Goal: Task Accomplishment & Management: Manage account settings

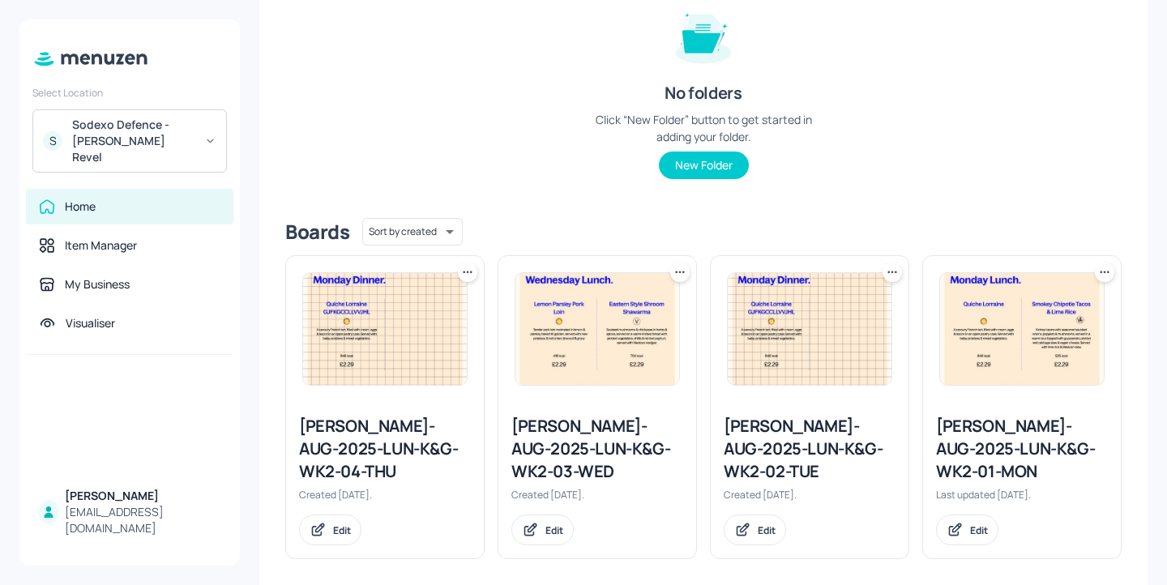
scroll to position [218, 0]
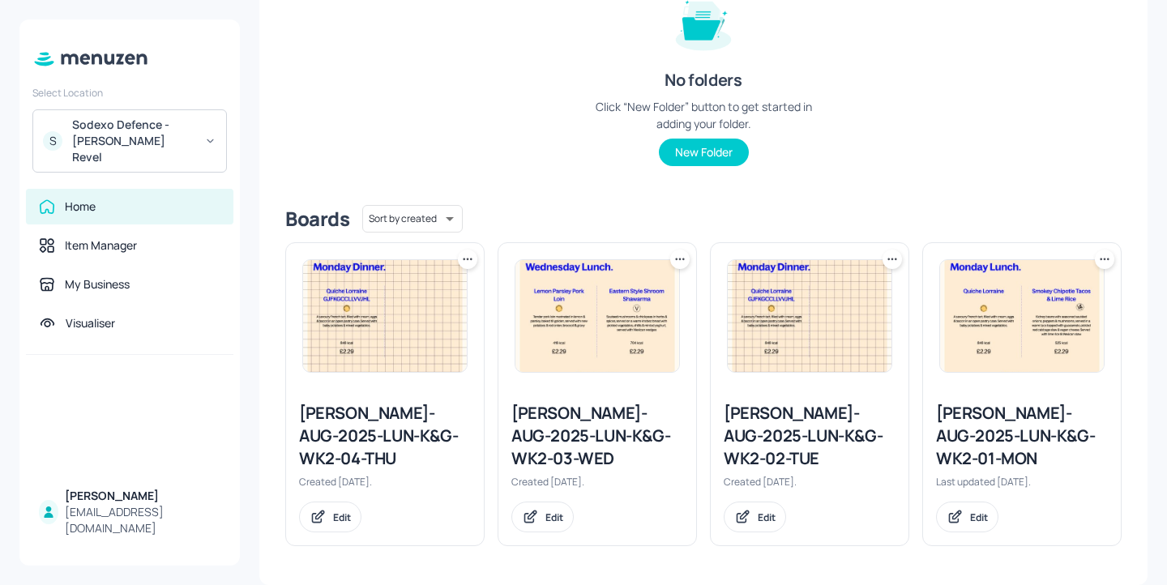
click at [776, 424] on div "[PERSON_NAME]-AUG-2025-LUN-K&G-WK2-02-TUE" at bounding box center [810, 436] width 172 height 68
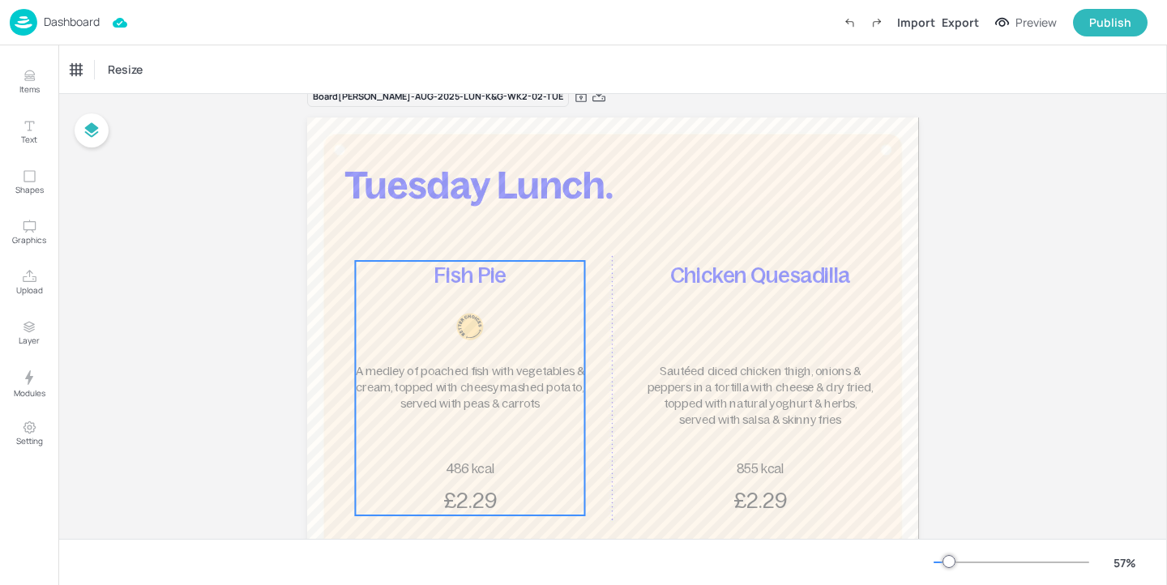
scroll to position [44, 0]
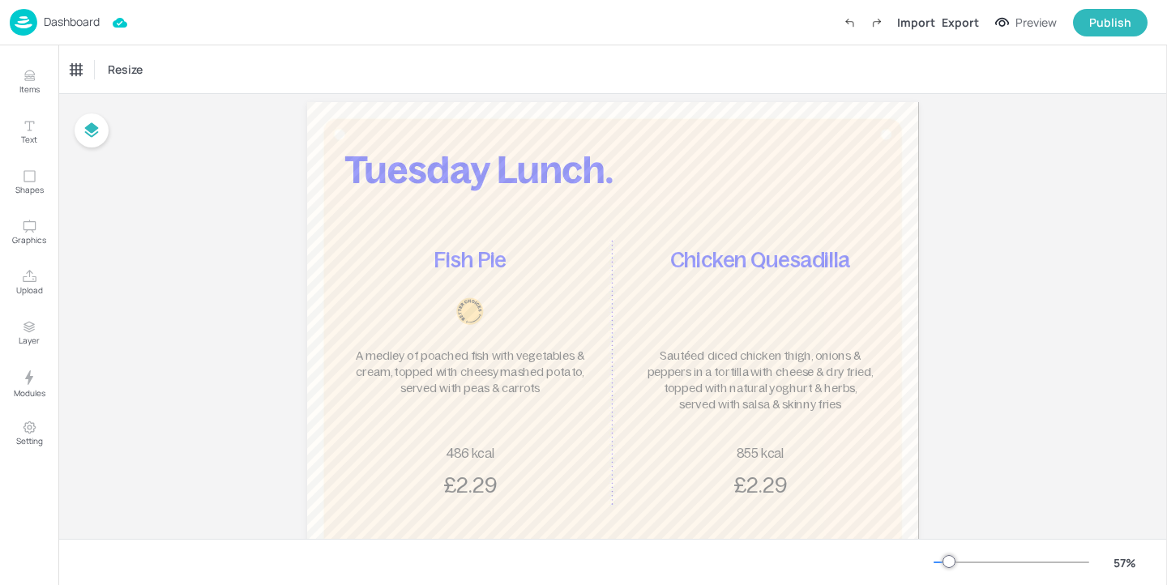
click at [482, 408] on div "Fish Pie A medley of poached fish with vegetables & cream, topped with cheesy m…" at bounding box center [469, 373] width 229 height 254
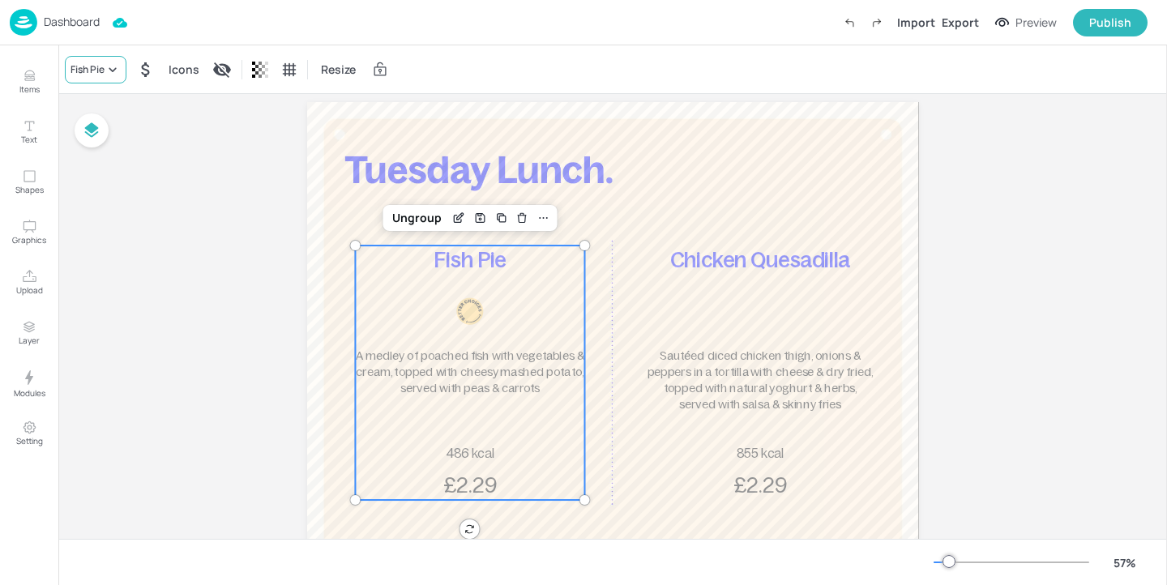
click at [104, 63] on div "Fish Pie" at bounding box center [88, 69] width 34 height 15
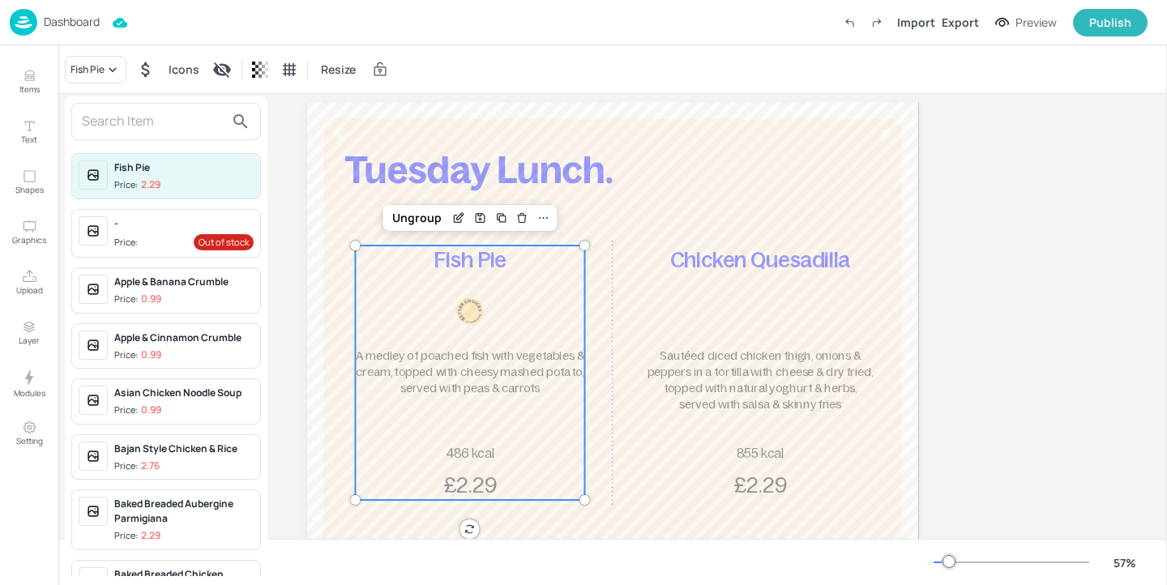
click at [102, 125] on input "text" at bounding box center [153, 122] width 143 height 26
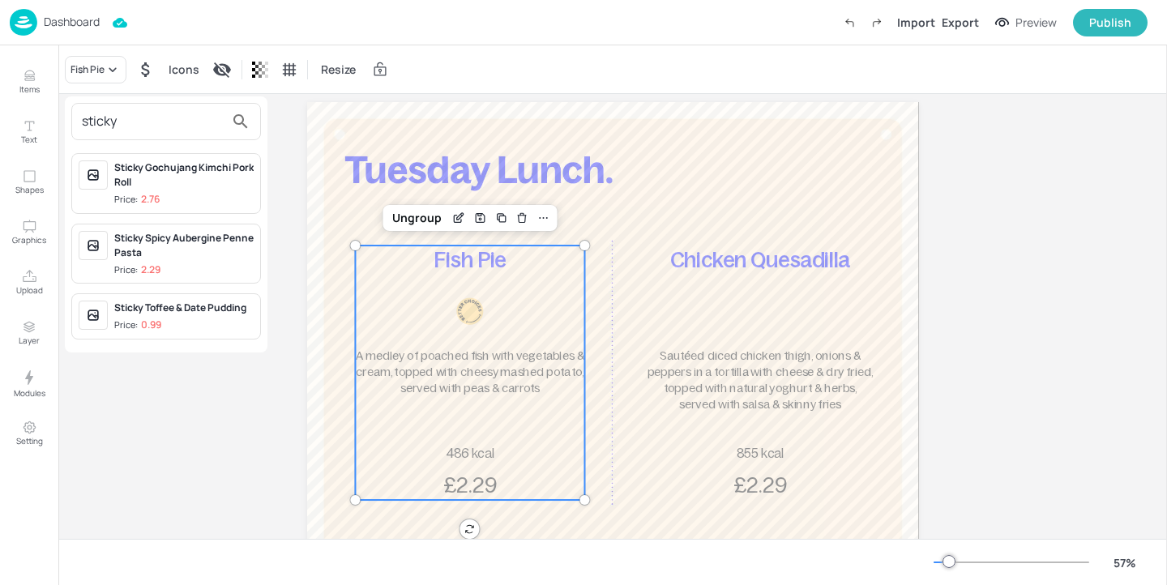
type input "sticky"
click at [222, 254] on div "Sticky Spicy Aubergine Penne Pasta" at bounding box center [183, 245] width 139 height 29
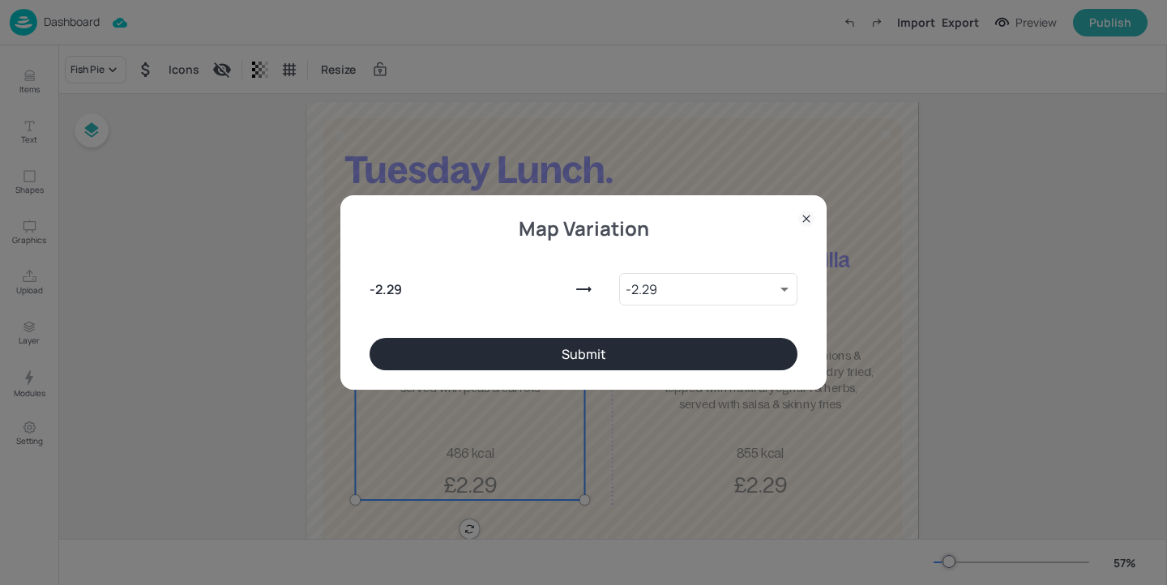
click at [586, 366] on button "Submit" at bounding box center [584, 354] width 428 height 32
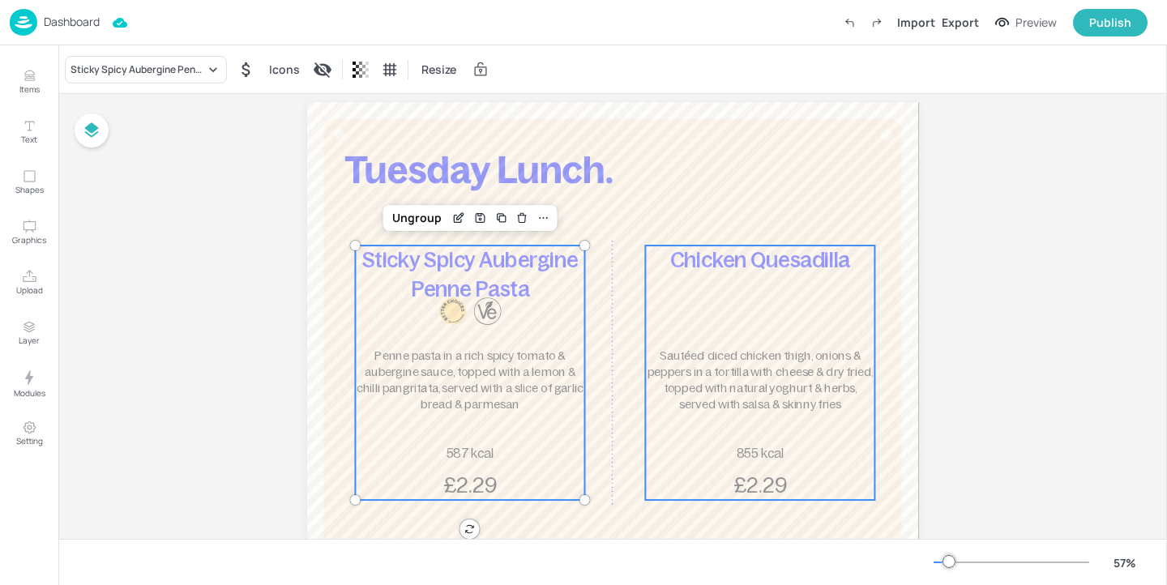
click at [728, 340] on div "Chicken Quesadilla Sautéed diced chicken thigh, onions & peppers in a tortilla …" at bounding box center [759, 373] width 229 height 254
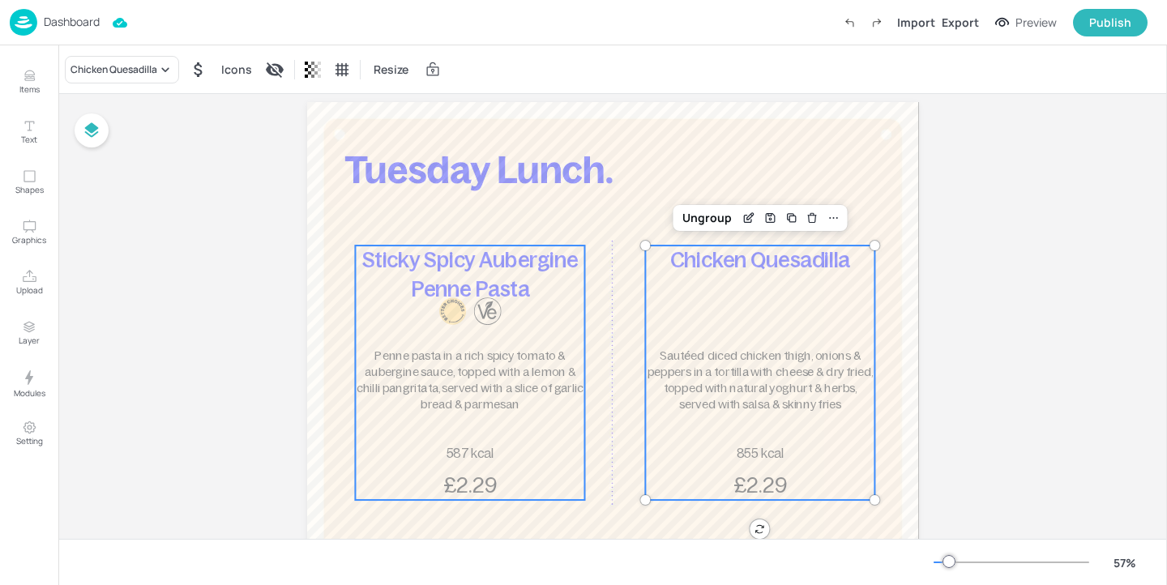
click at [468, 323] on div at bounding box center [470, 311] width 73 height 28
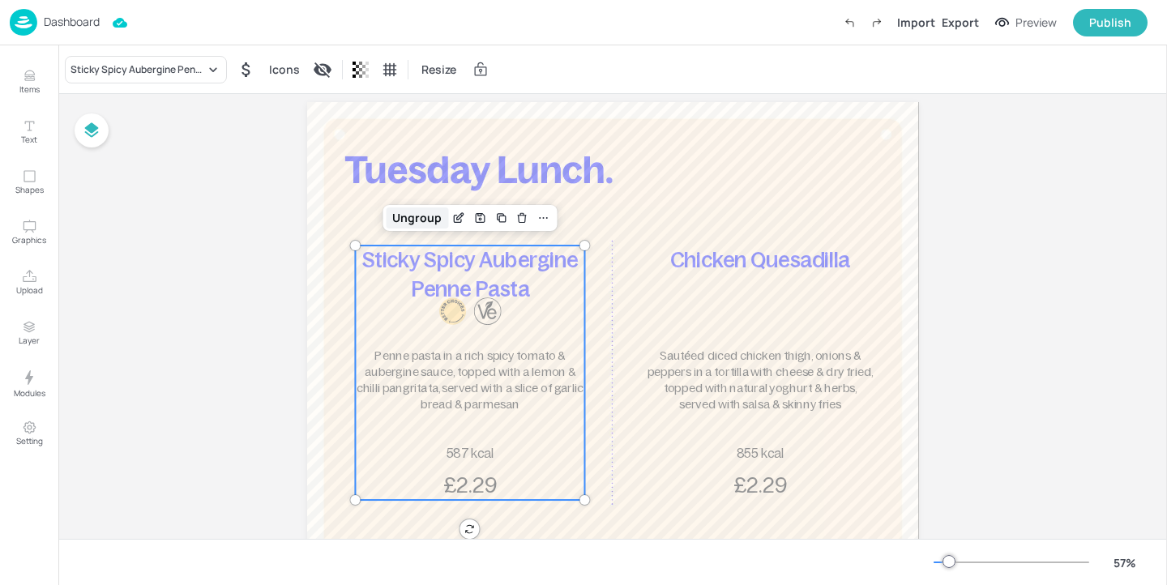
click at [419, 221] on div "Ungroup" at bounding box center [417, 217] width 62 height 21
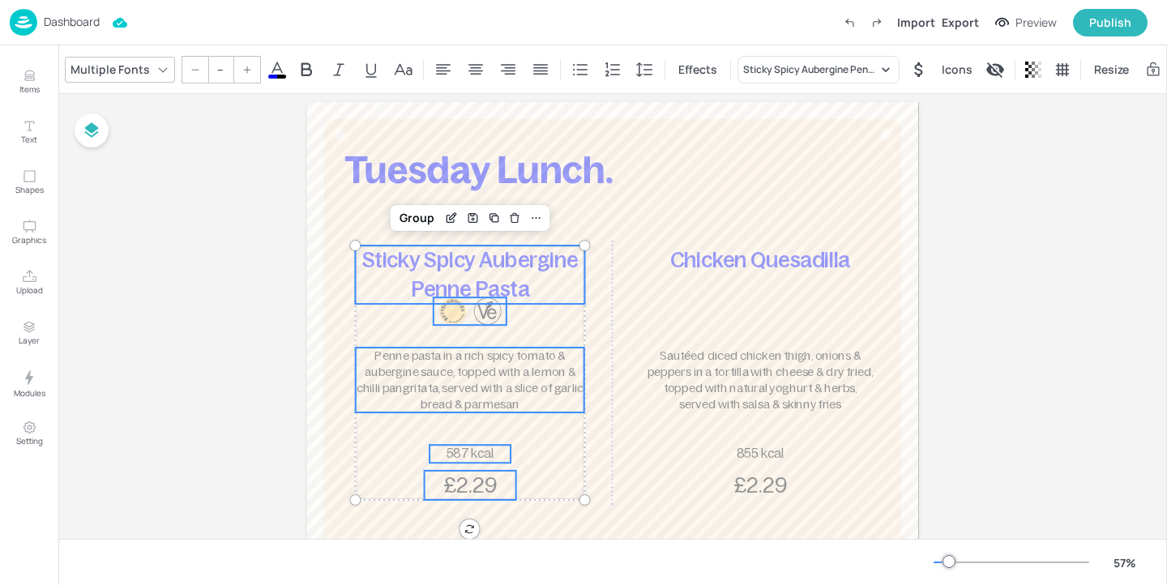
click at [474, 319] on div at bounding box center [487, 311] width 28 height 28
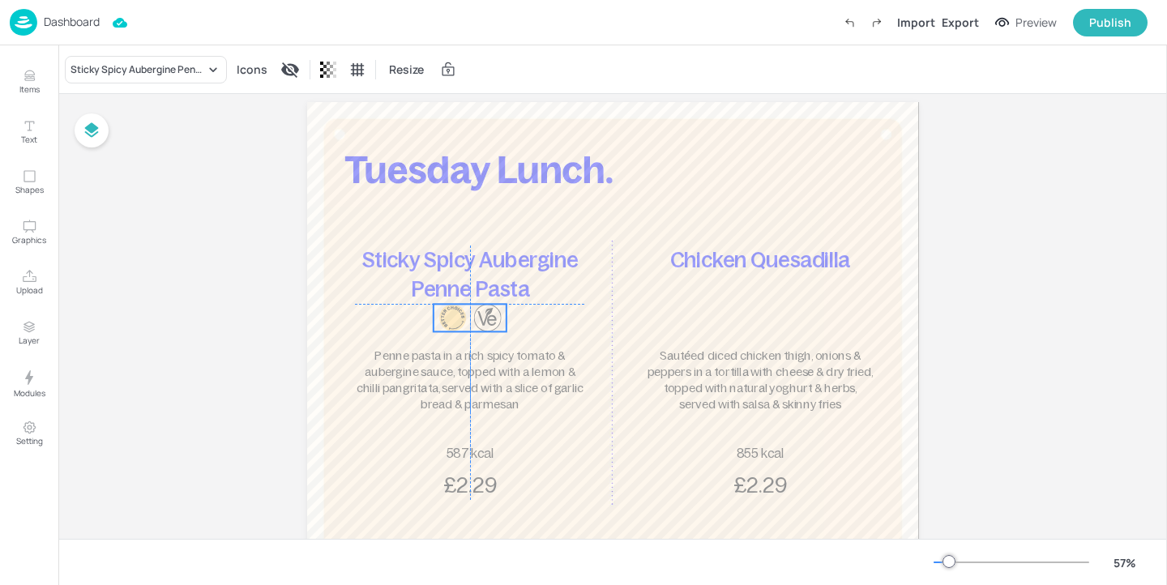
click at [468, 321] on div at bounding box center [470, 318] width 73 height 28
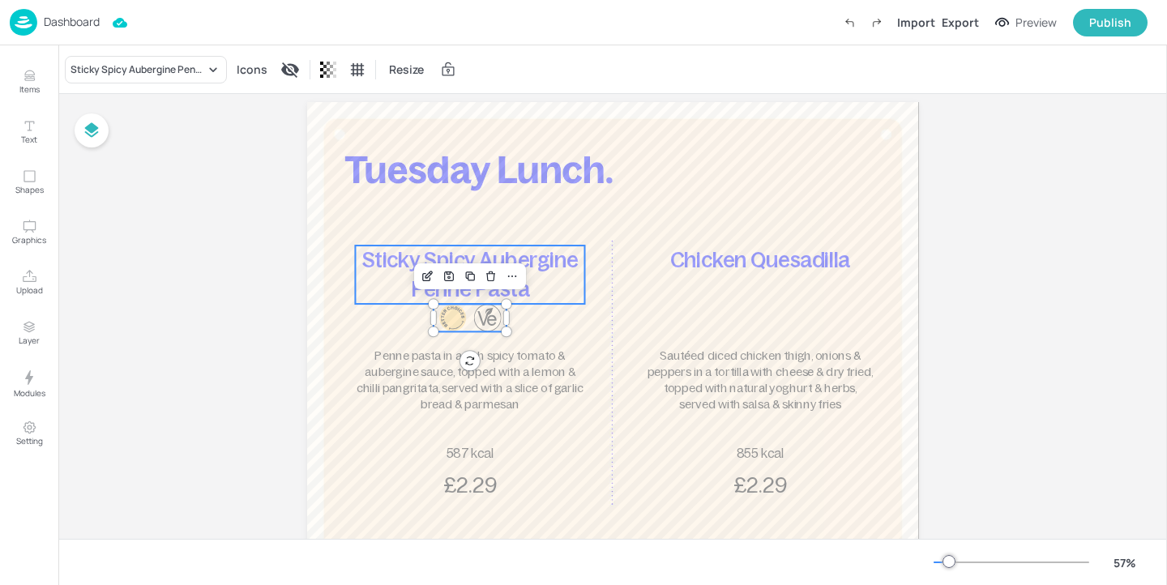
click at [550, 287] on p "Sticky Spicy Aubergine Penne Pasta" at bounding box center [469, 275] width 229 height 58
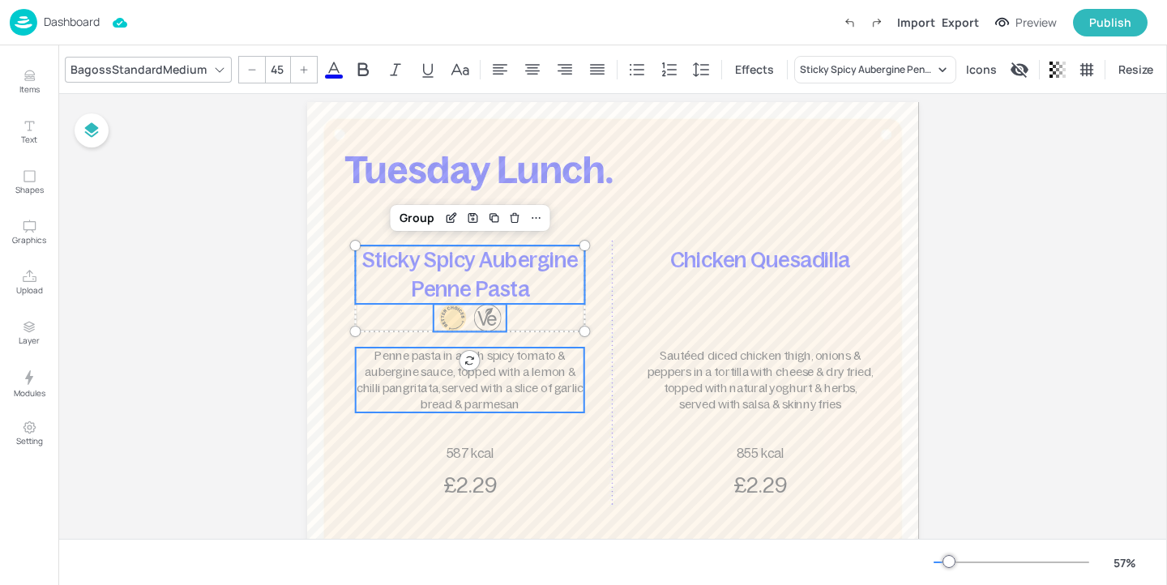
click at [494, 372] on span "Penne pasta in a rich spicy tomato & aubergine sauce, topped with a lemon & chi…" at bounding box center [470, 380] width 228 height 62
type input "--"
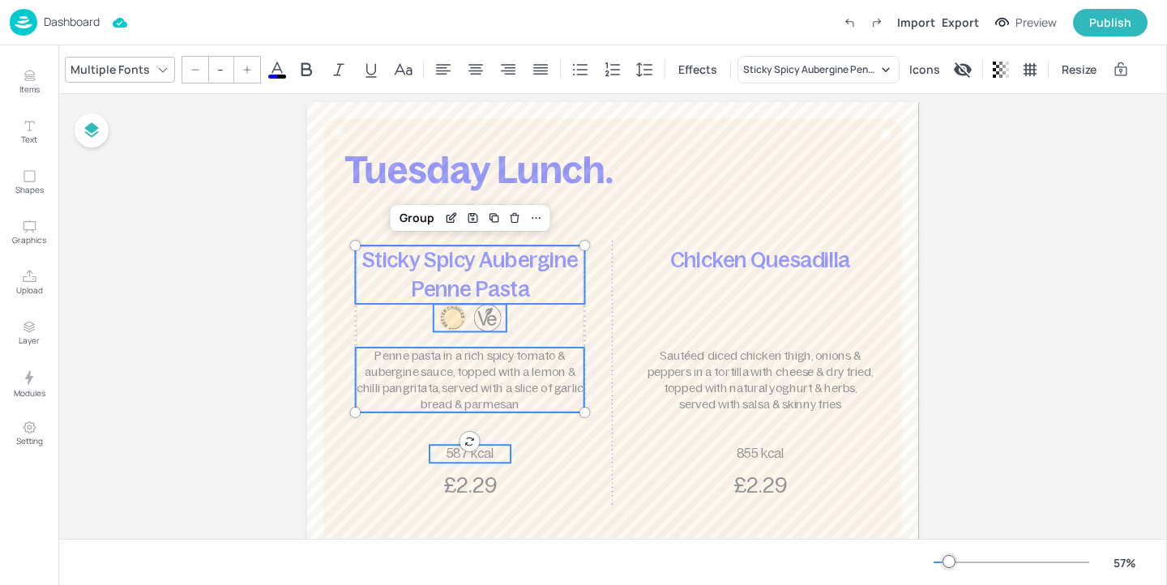
click at [478, 452] on span "587 kcal" at bounding box center [470, 454] width 48 height 15
click at [478, 480] on span "£2.29" at bounding box center [470, 485] width 54 height 24
click at [417, 217] on div "Group" at bounding box center [417, 217] width 48 height 21
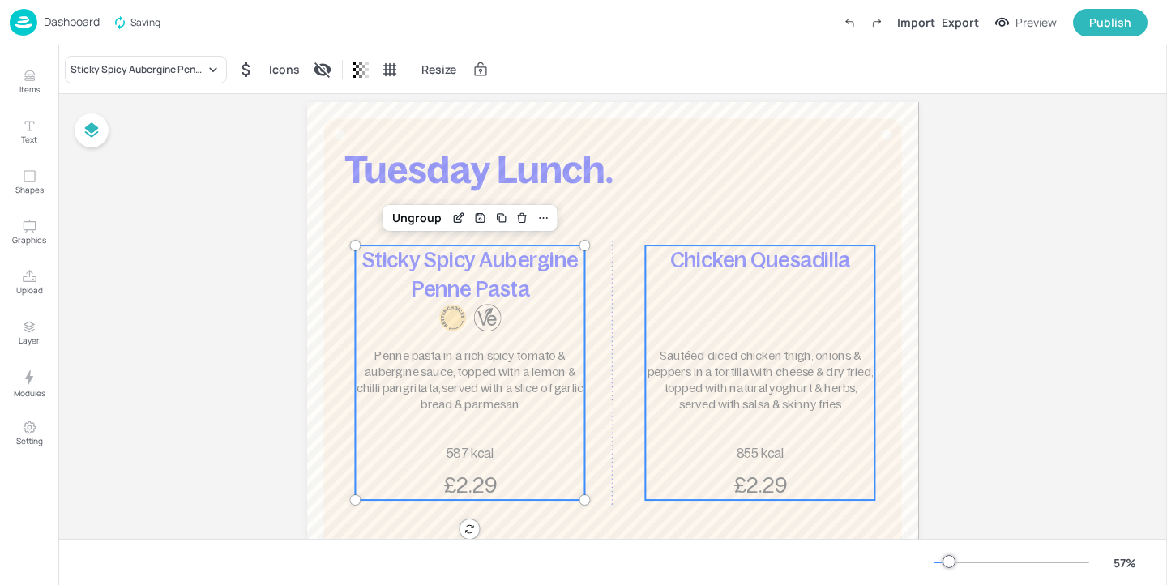
click at [730, 301] on div "Chicken Quesadilla Sautéed diced chicken thigh, onions & peppers in a tortilla …" at bounding box center [759, 373] width 229 height 254
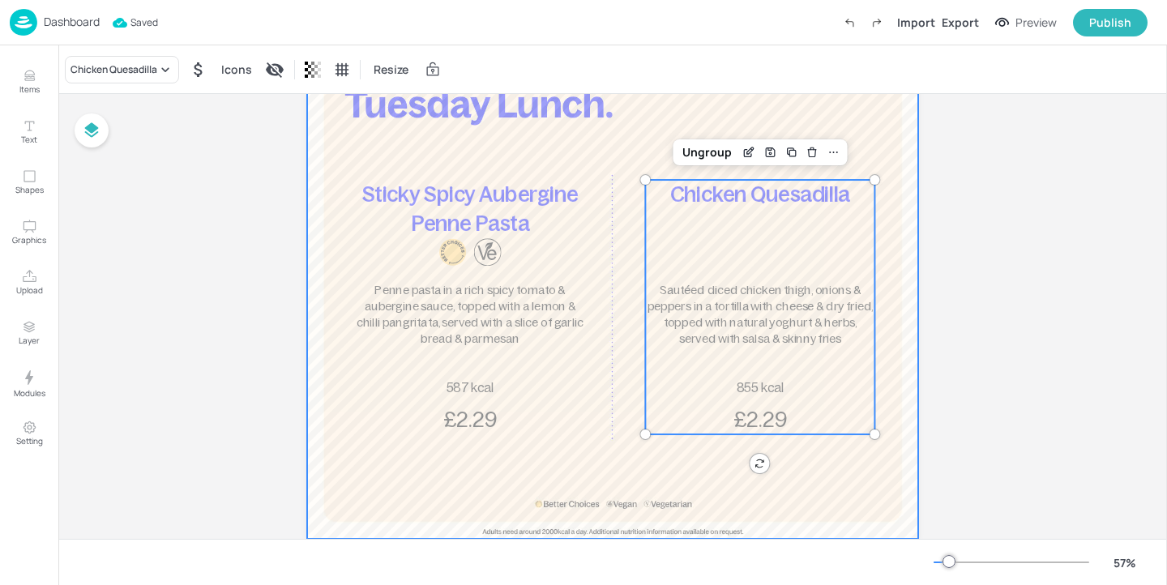
scroll to position [110, 0]
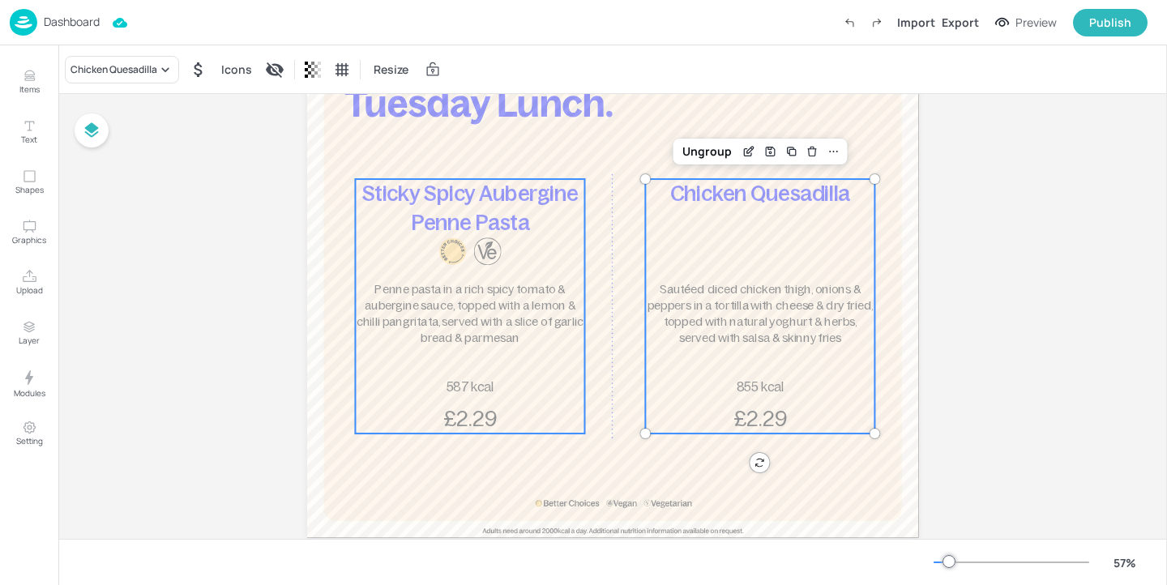
click at [544, 322] on span "Penne pasta in a rich spicy tomato & aubergine sauce, topped with a lemon & chi…" at bounding box center [470, 314] width 228 height 62
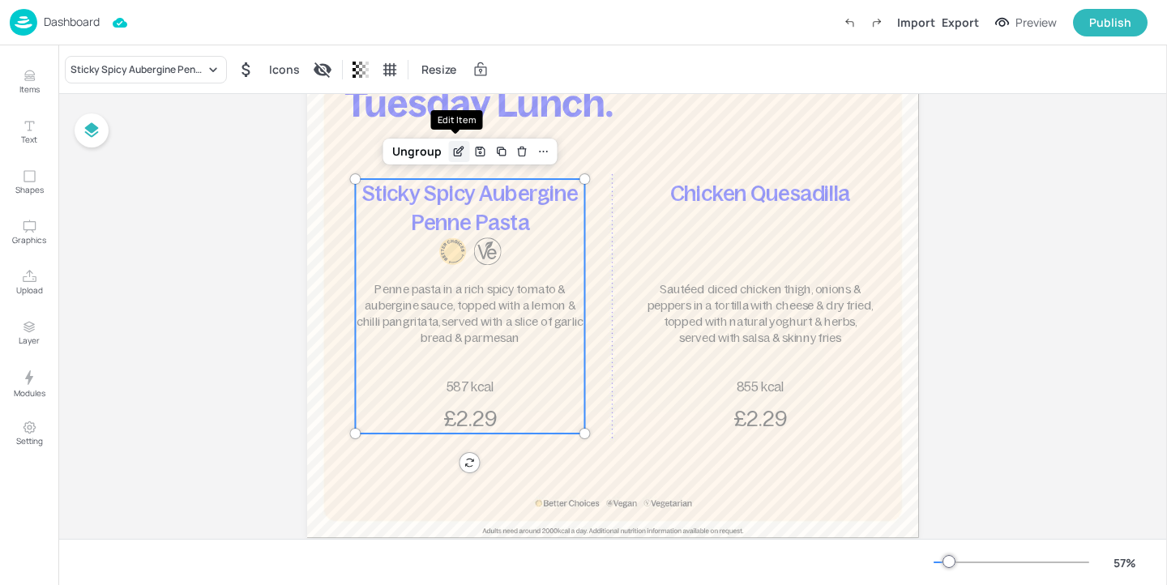
click at [455, 147] on icon "Edit Item" at bounding box center [459, 151] width 14 height 13
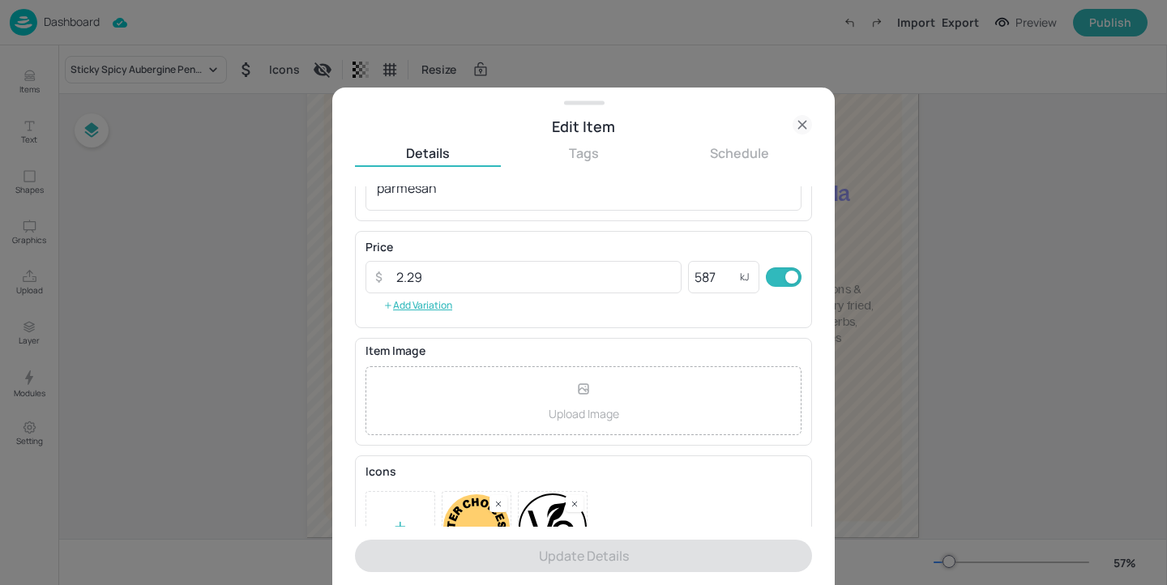
scroll to position [260, 0]
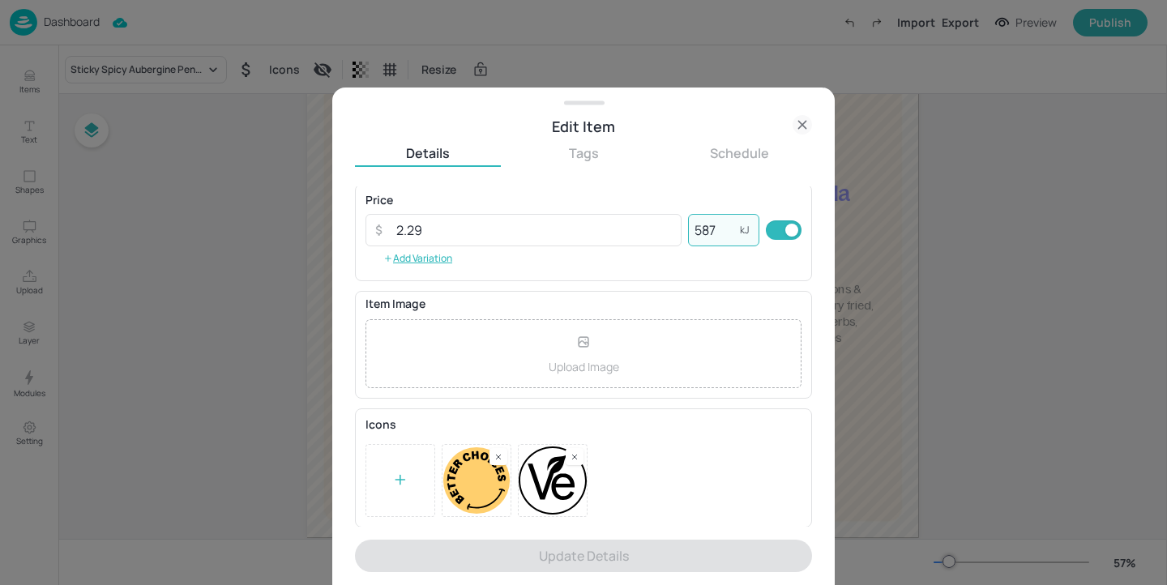
drag, startPoint x: 714, startPoint y: 233, endPoint x: 698, endPoint y: 232, distance: 16.2
click at [698, 232] on input "587" at bounding box center [714, 230] width 52 height 32
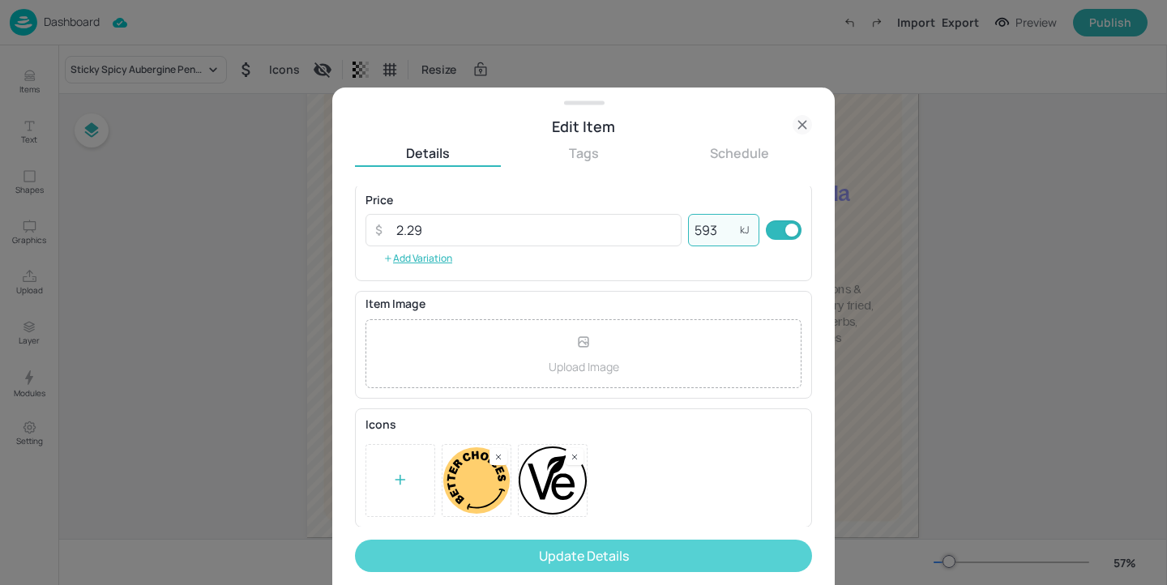
type input "593"
click at [664, 542] on button "Update Details" at bounding box center [583, 556] width 457 height 32
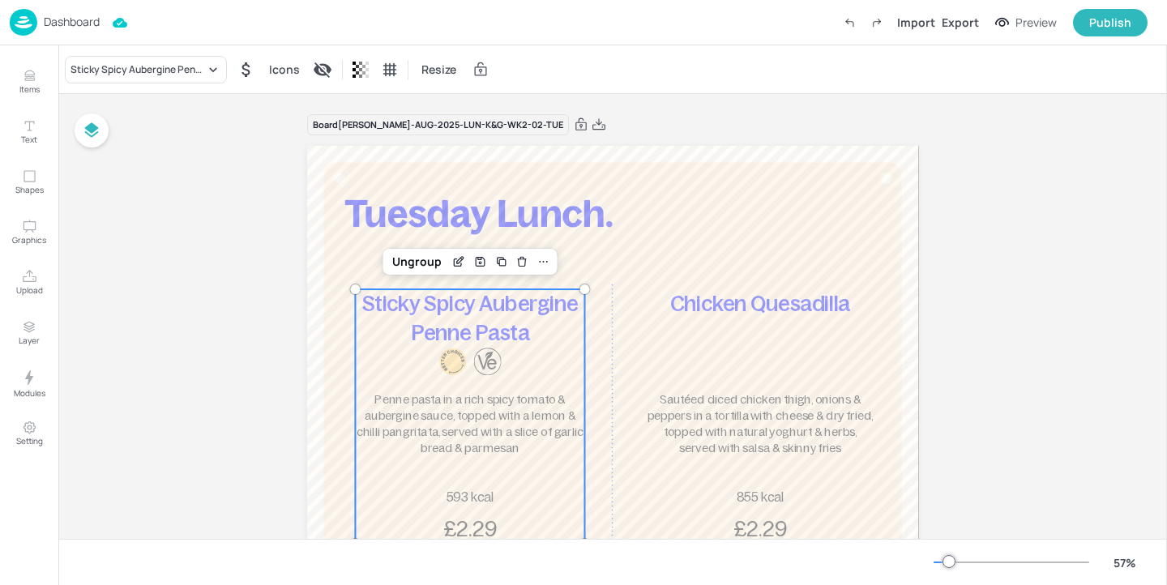
click at [725, 137] on div "Board [PERSON_NAME]-AUG-2025-LUN-K&G-WK2-02-TUE Sticky Spicy Aubergine Penne Pa…" at bounding box center [613, 400] width 612 height 575
click at [973, 24] on div "Export" at bounding box center [960, 22] width 37 height 17
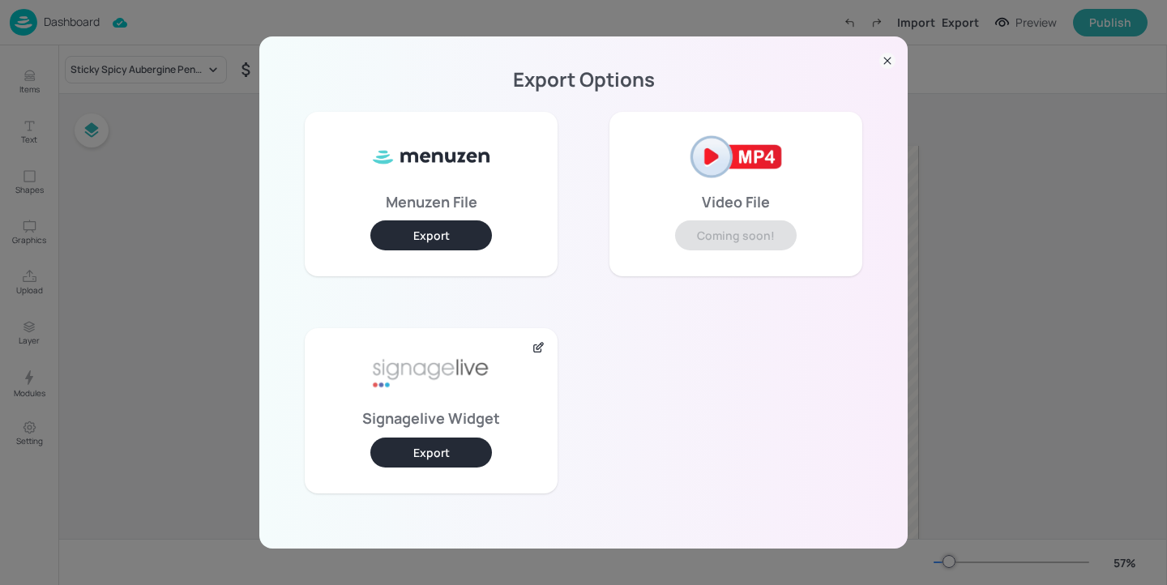
click at [447, 462] on button "Export" at bounding box center [431, 453] width 122 height 30
